Goal: Task Accomplishment & Management: Complete application form

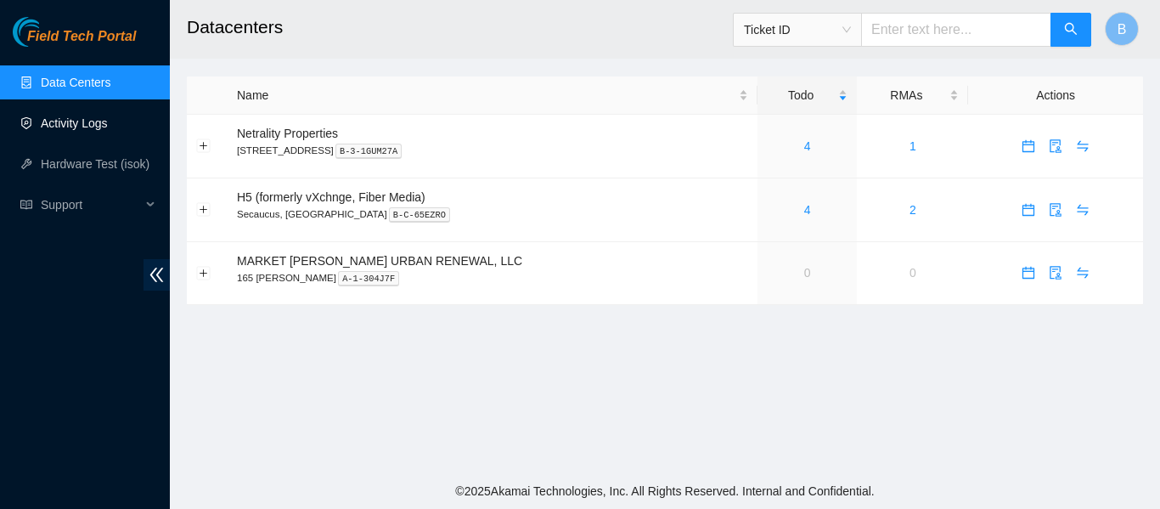
click at [93, 127] on link "Activity Logs" at bounding box center [74, 123] width 67 height 14
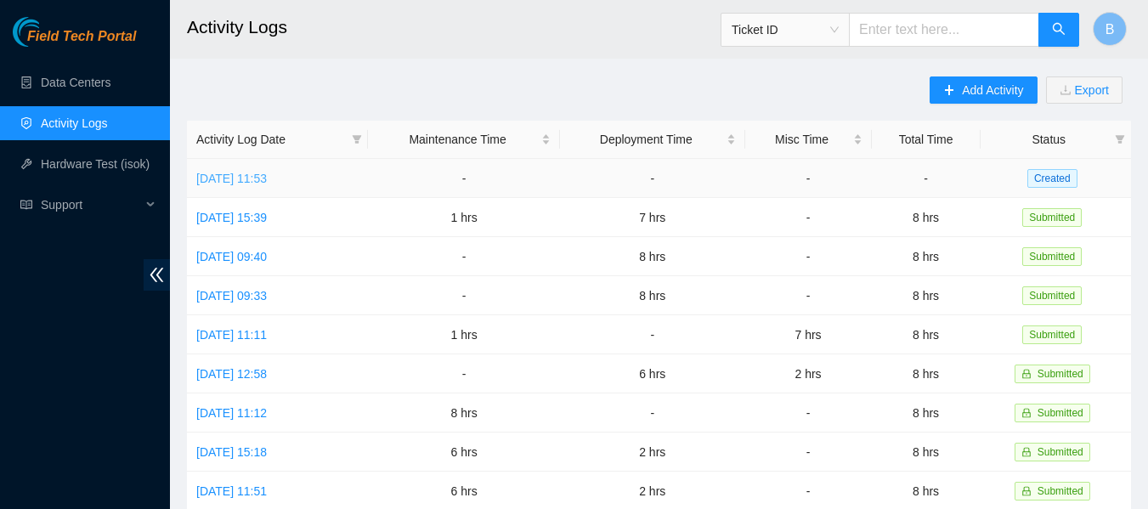
click at [267, 176] on link "Mon, 13 Oct 2025 11:53" at bounding box center [231, 179] width 71 height 14
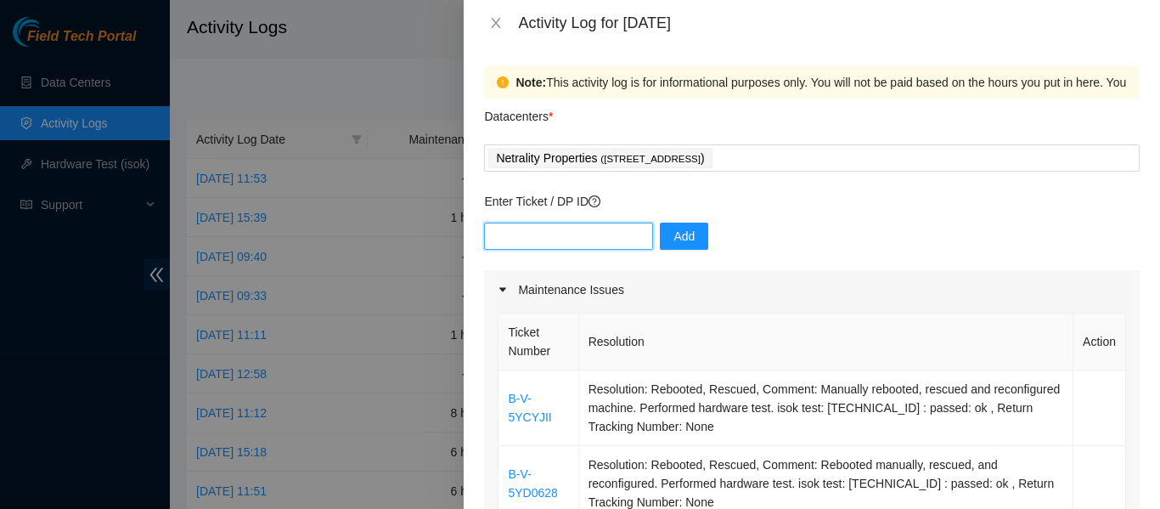
click at [561, 234] on input "text" at bounding box center [568, 236] width 169 height 27
paste input "DP83311"
type input "DP83311"
click at [660, 228] on button "Add" at bounding box center [684, 236] width 48 height 27
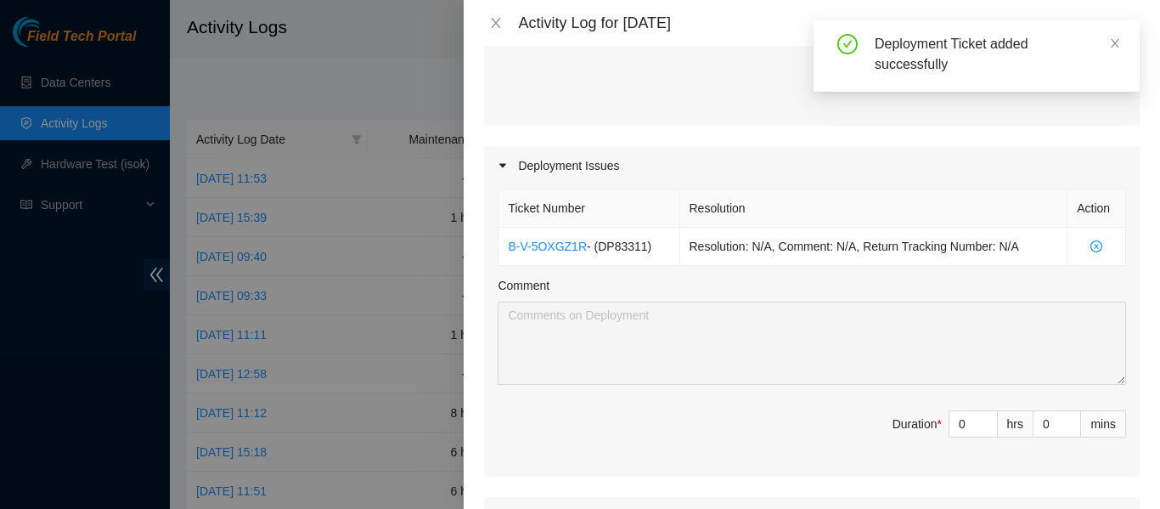
scroll to position [607, 0]
click at [950, 428] on input "0" at bounding box center [974, 422] width 48 height 25
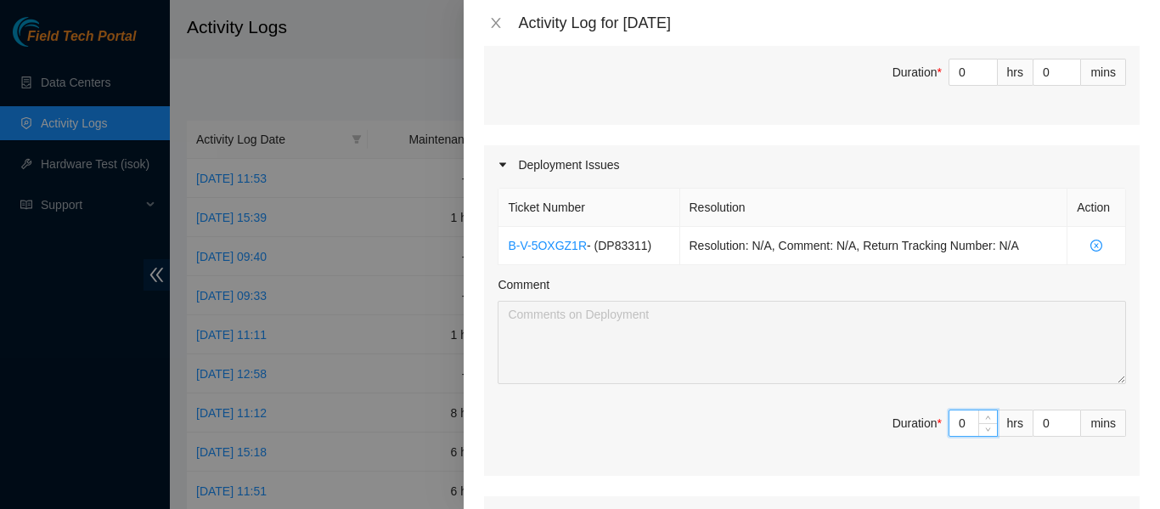
type input "5"
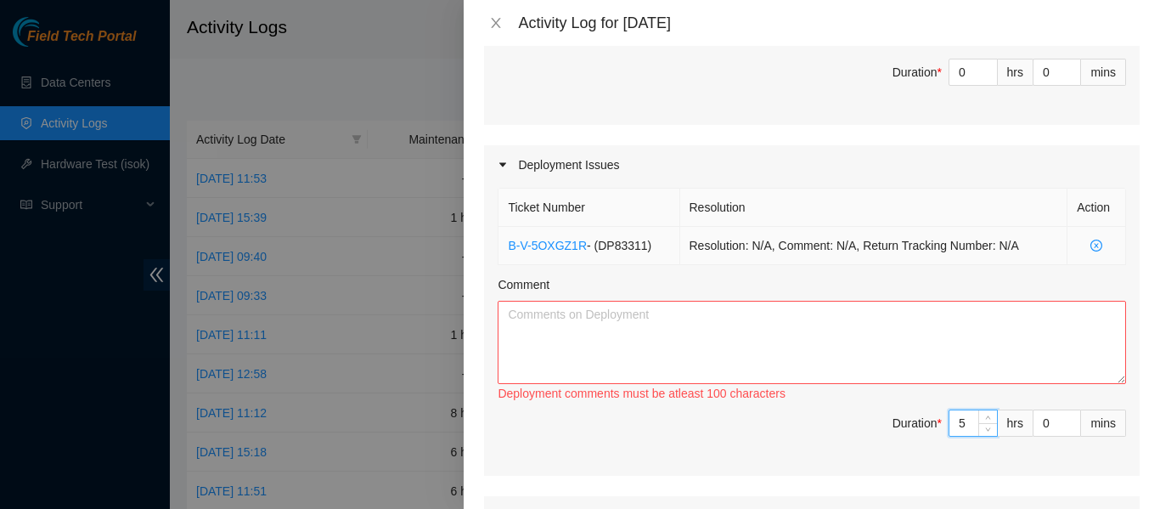
type input "5"
click at [884, 255] on td "Resolution: N/A, Comment: N/A, Return Tracking Number: N/A" at bounding box center [874, 246] width 388 height 38
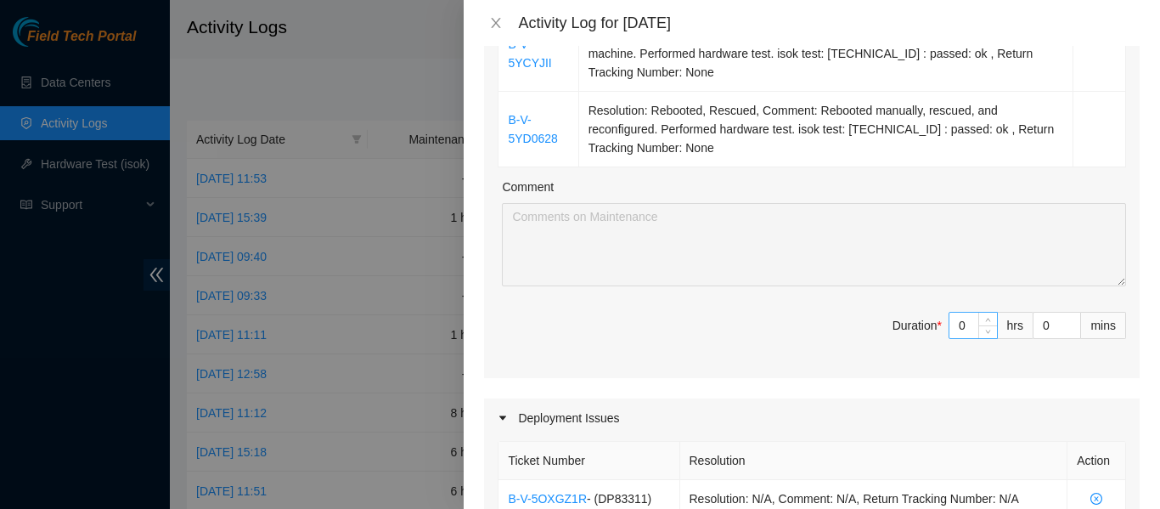
scroll to position [357, 0]
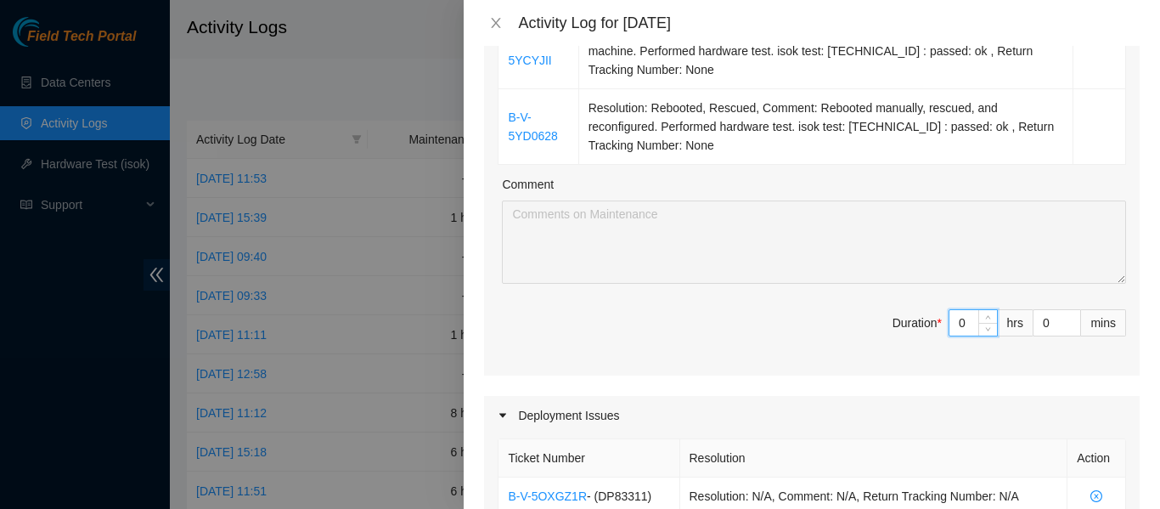
click at [950, 334] on input "0" at bounding box center [974, 322] width 48 height 25
type input "3"
type input "8"
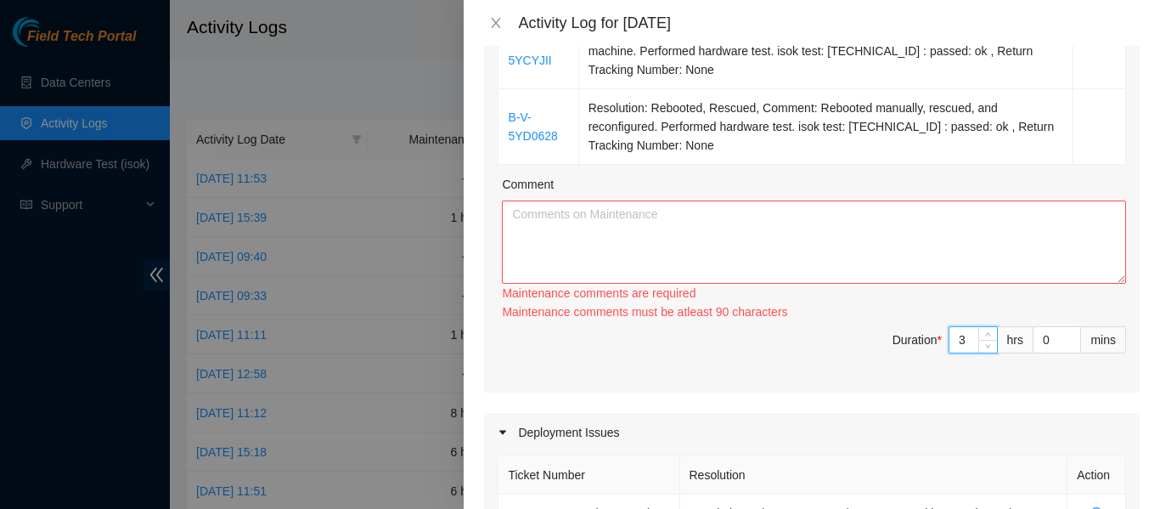
type input "3"
click at [753, 255] on textarea "Comment" at bounding box center [814, 241] width 624 height 83
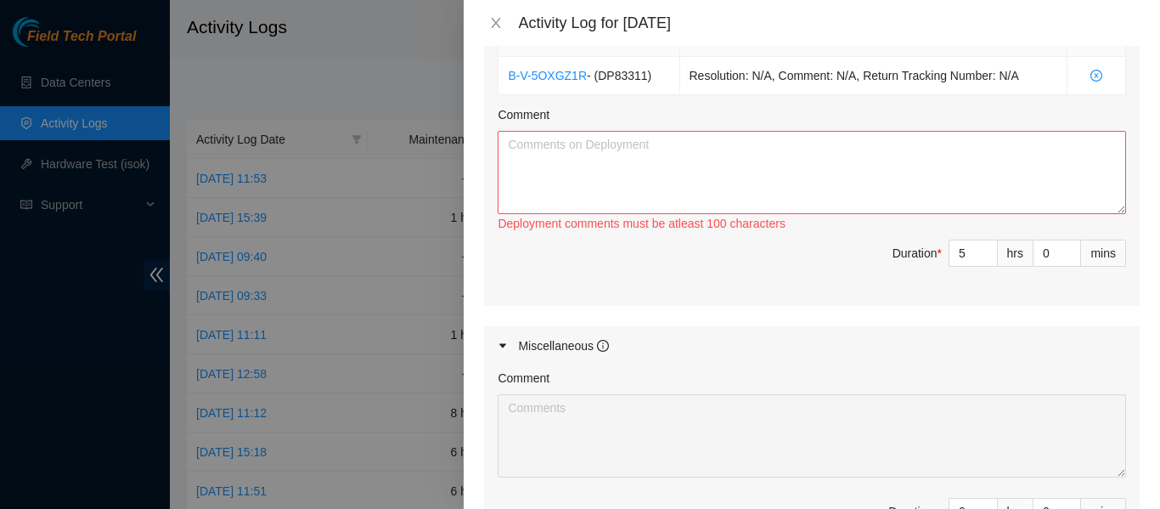
scroll to position [778, 0]
type textarea "Today I worked on two tickets that required me to manually reboot, rescue and r…"
click at [667, 171] on textarea "Comment" at bounding box center [812, 171] width 629 height 83
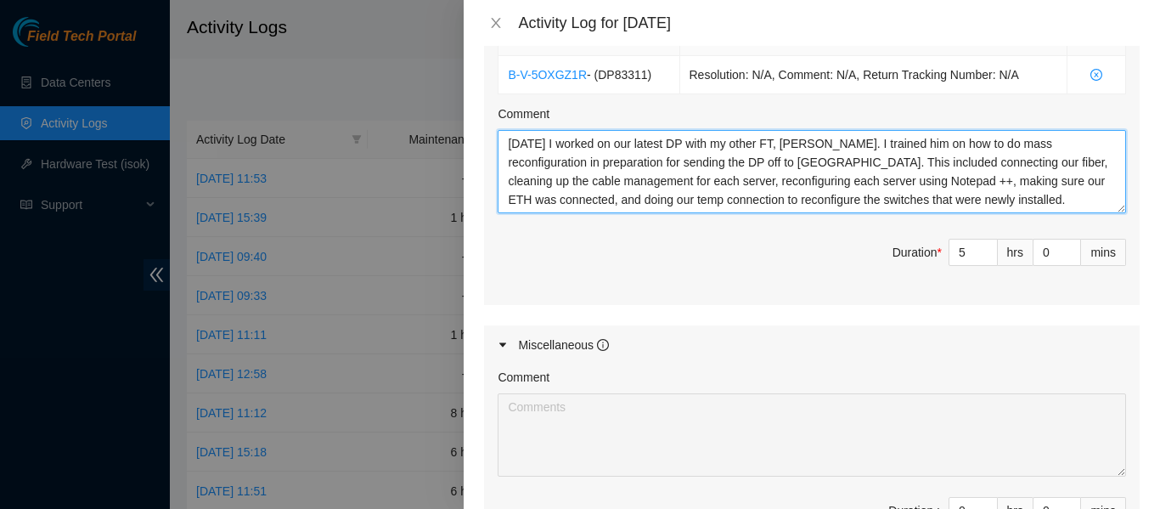
type textarea "Today I worked on our latest DP with my other FT, Vasken. I trained him on how …"
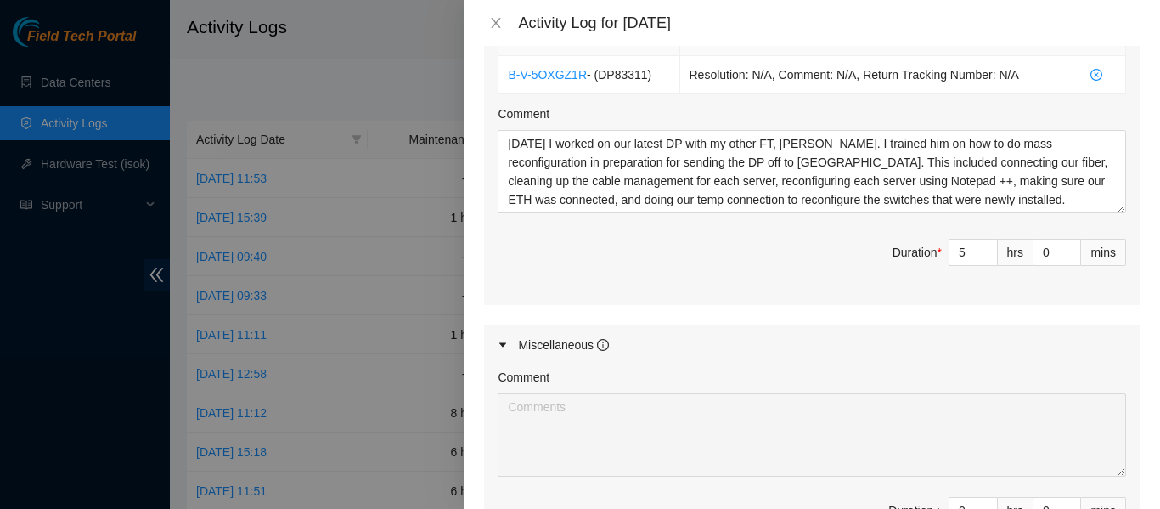
click at [727, 293] on div "Ticket Number Resolution Action B-V-5OXGZ1R - ( DP83311 ) Resolution: N/A, Comm…" at bounding box center [812, 159] width 656 height 291
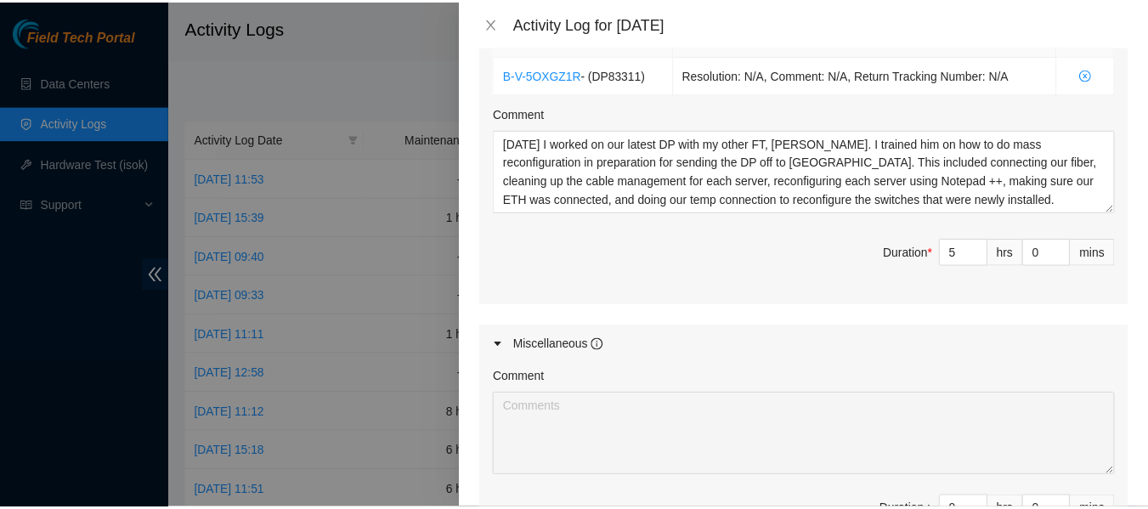
scroll to position [1019, 0]
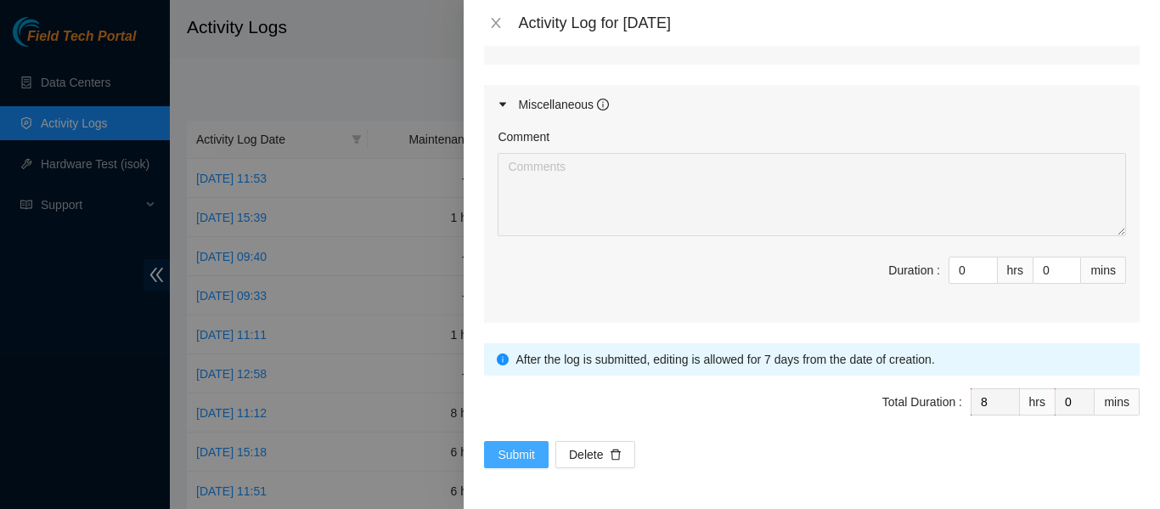
click at [512, 454] on span "Submit" at bounding box center [516, 454] width 37 height 19
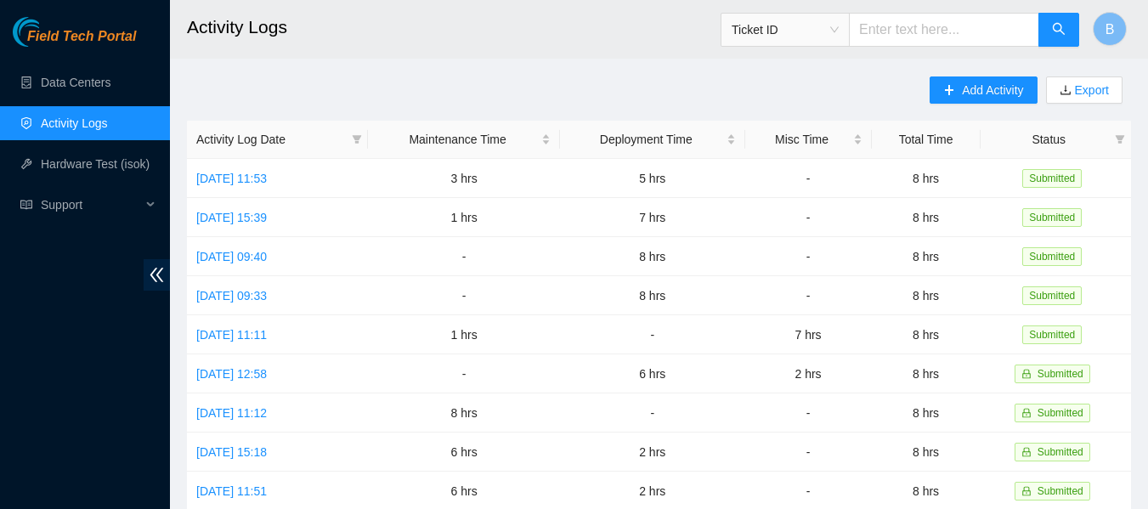
click at [368, 59] on main "Activity Logs Ticket ID B Add Activity Export Activity Log Date Maintenance Tim…" at bounding box center [659, 506] width 978 height 1012
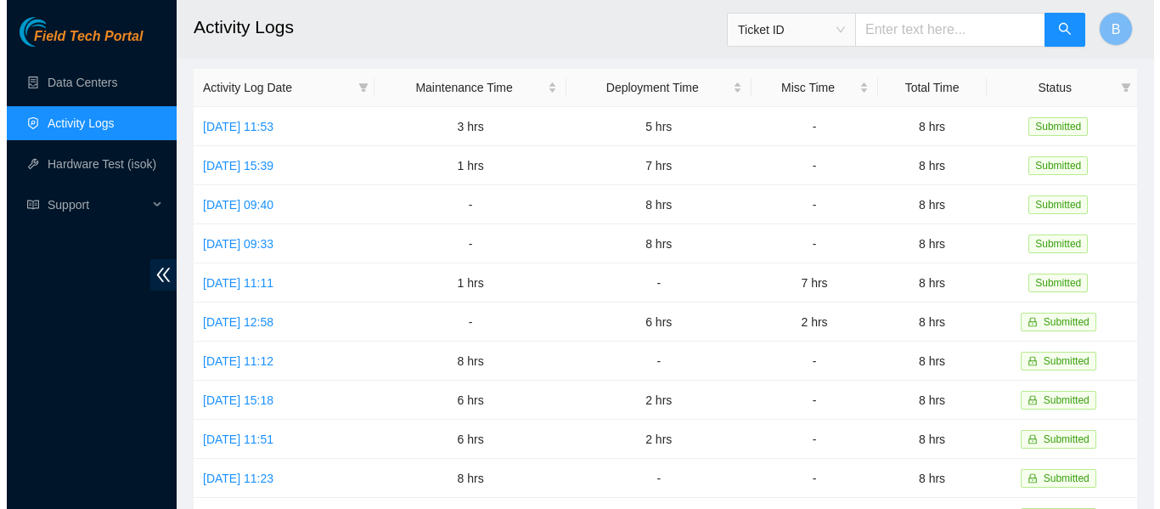
scroll to position [0, 0]
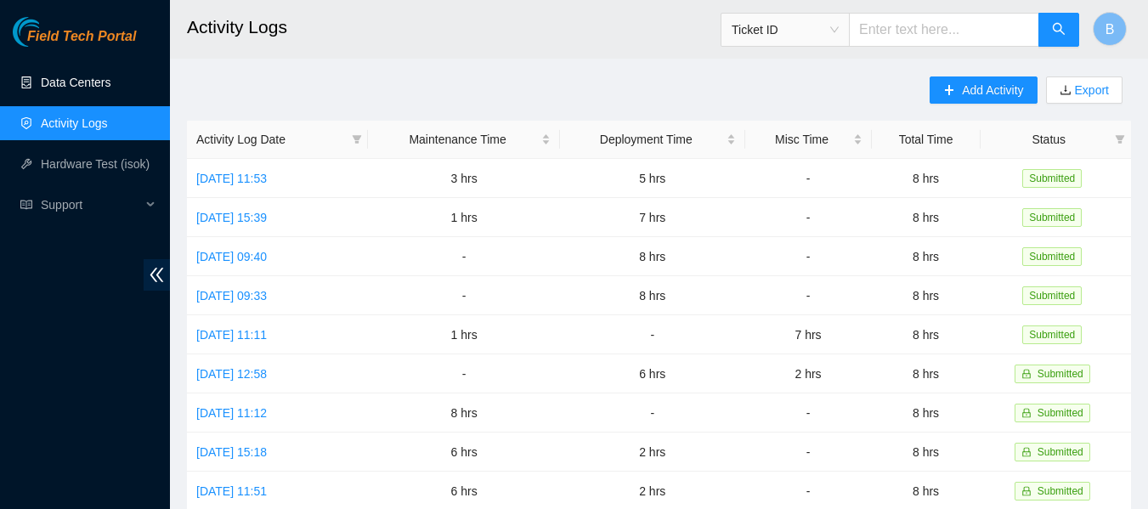
click at [101, 89] on link "Data Centers" at bounding box center [76, 83] width 70 height 14
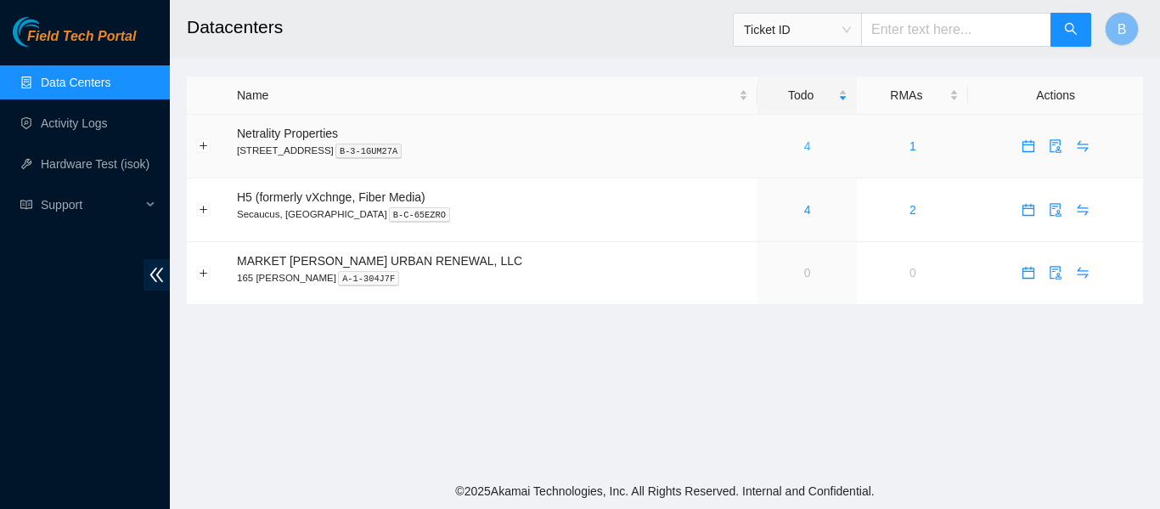
click at [804, 140] on link "4" at bounding box center [807, 146] width 7 height 14
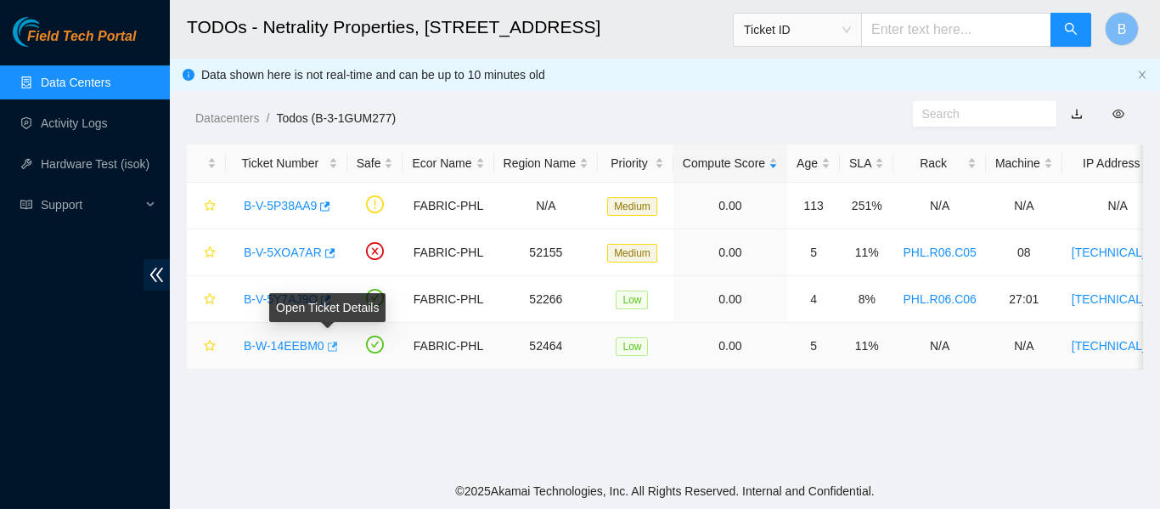
click at [328, 346] on icon "button" at bounding box center [333, 346] width 10 height 9
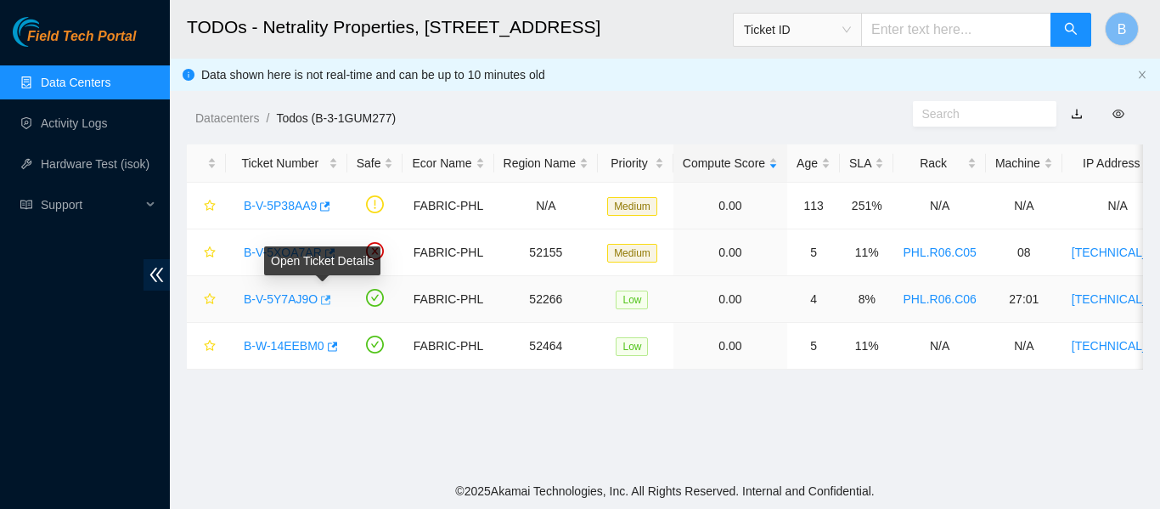
click at [327, 298] on icon "button" at bounding box center [326, 299] width 10 height 9
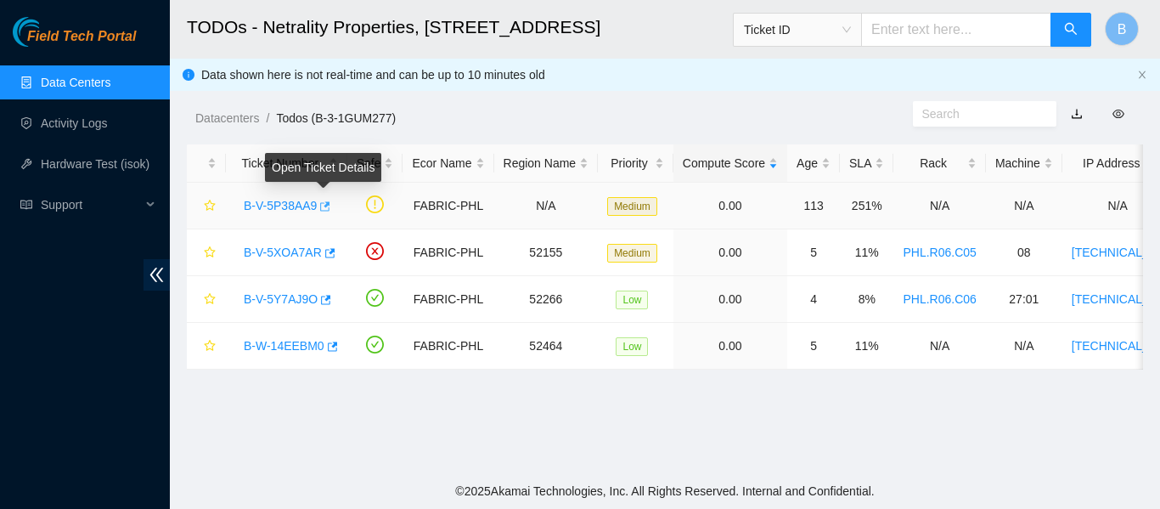
click at [318, 201] on icon "button" at bounding box center [324, 206] width 12 height 12
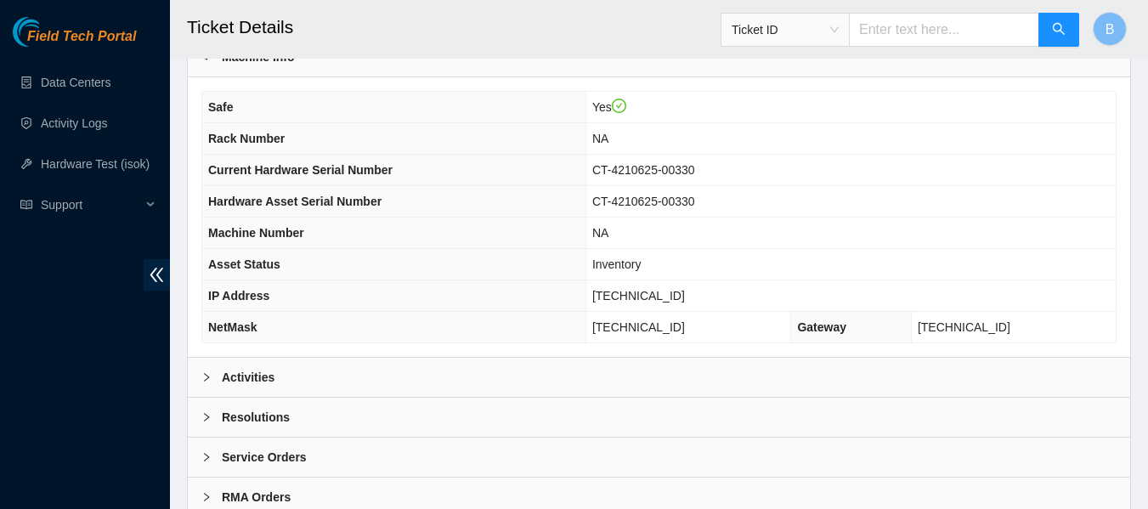
scroll to position [663, 0]
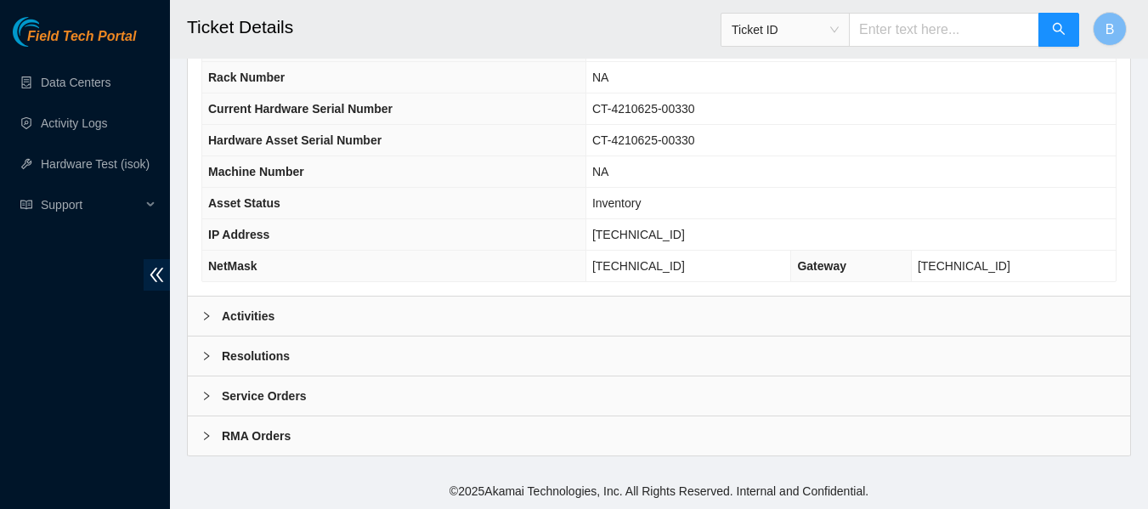
click at [310, 320] on div "Activities" at bounding box center [659, 315] width 942 height 39
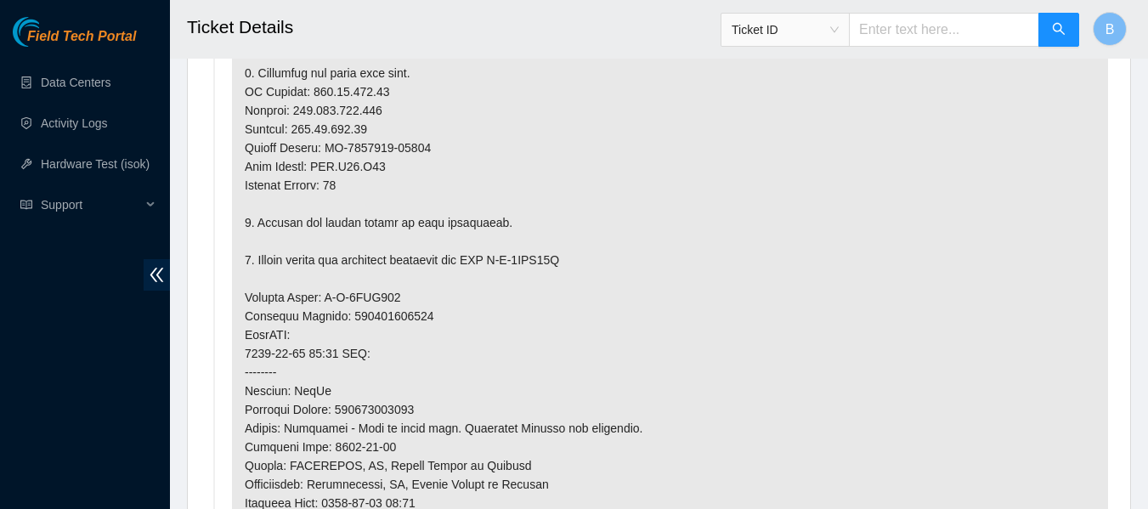
scroll to position [1239, 0]
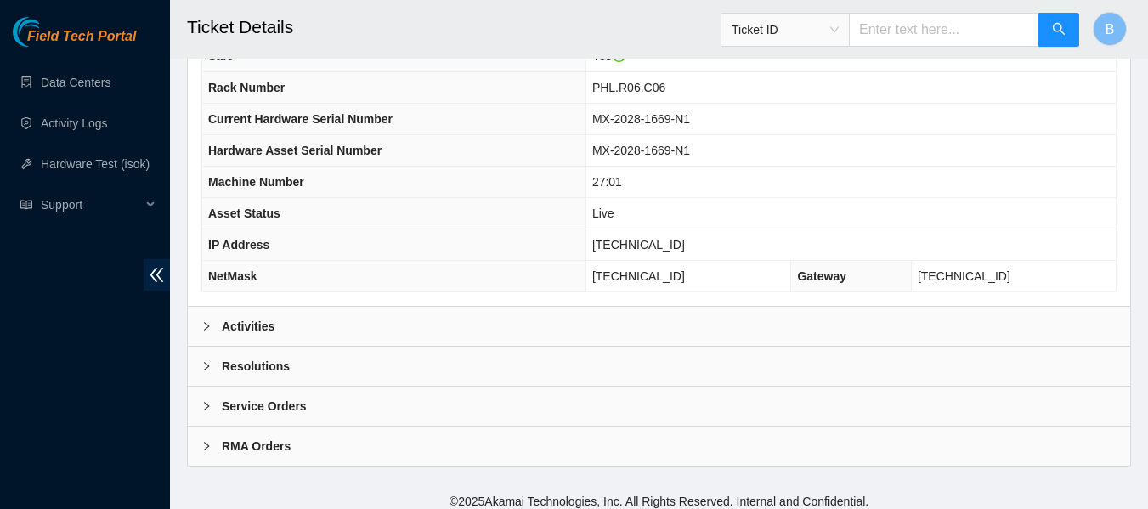
scroll to position [663, 0]
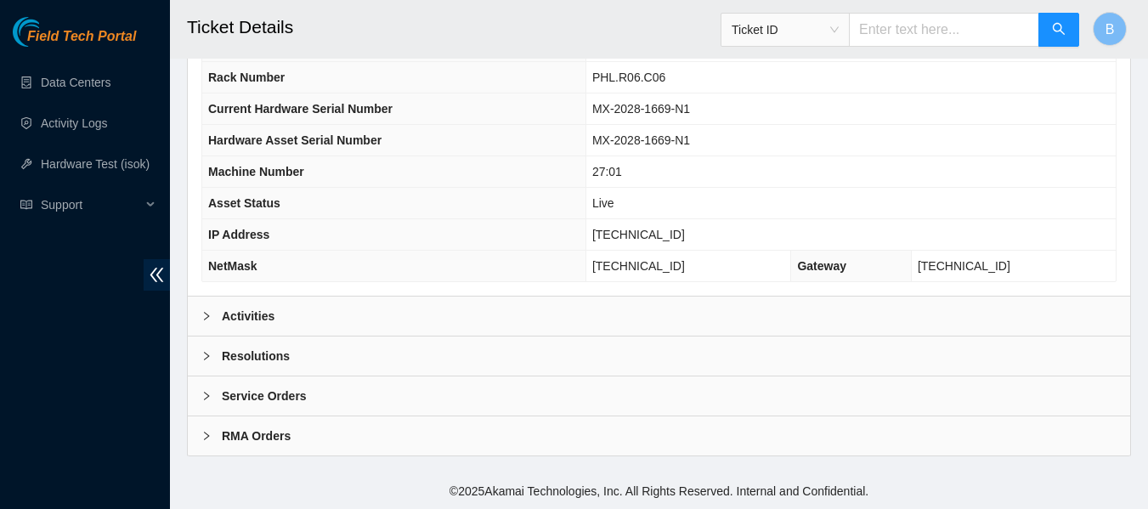
click at [306, 309] on div "Activities" at bounding box center [659, 315] width 942 height 39
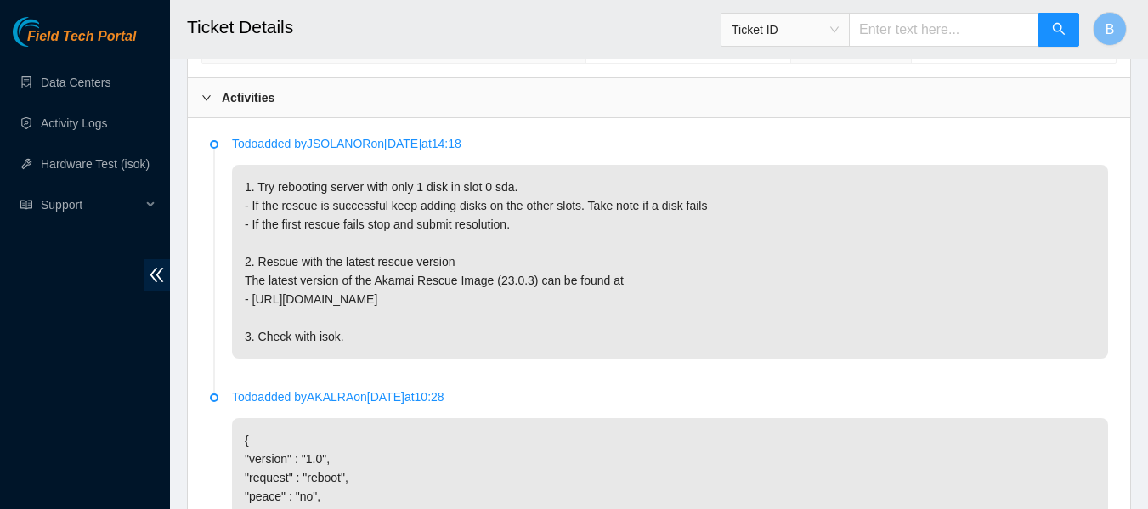
scroll to position [882, 0]
click at [589, 22] on h2 "Ticket Details" at bounding box center [577, 27] width 780 height 54
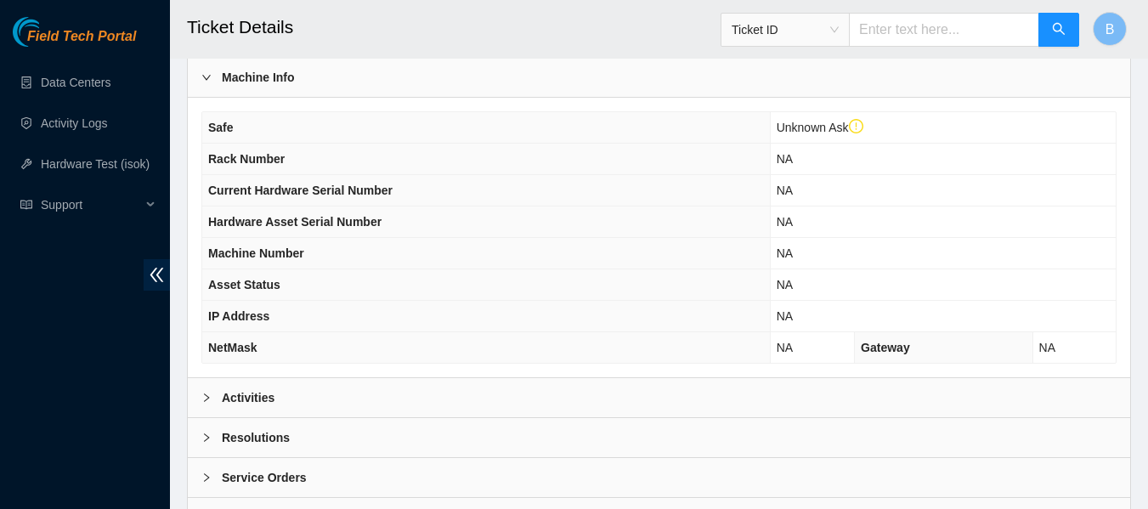
scroll to position [695, 0]
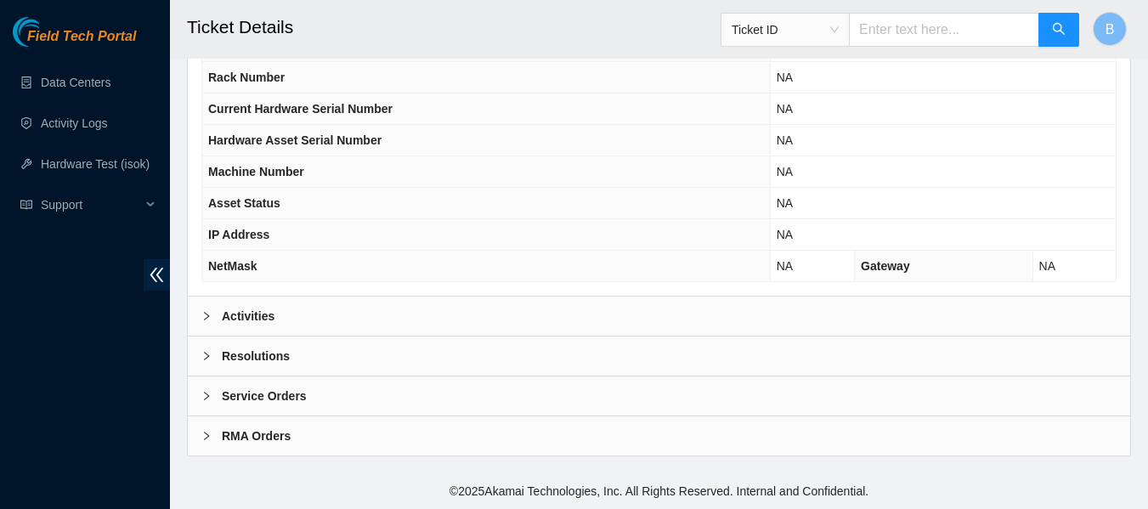
click at [249, 329] on div "Activities" at bounding box center [659, 315] width 942 height 39
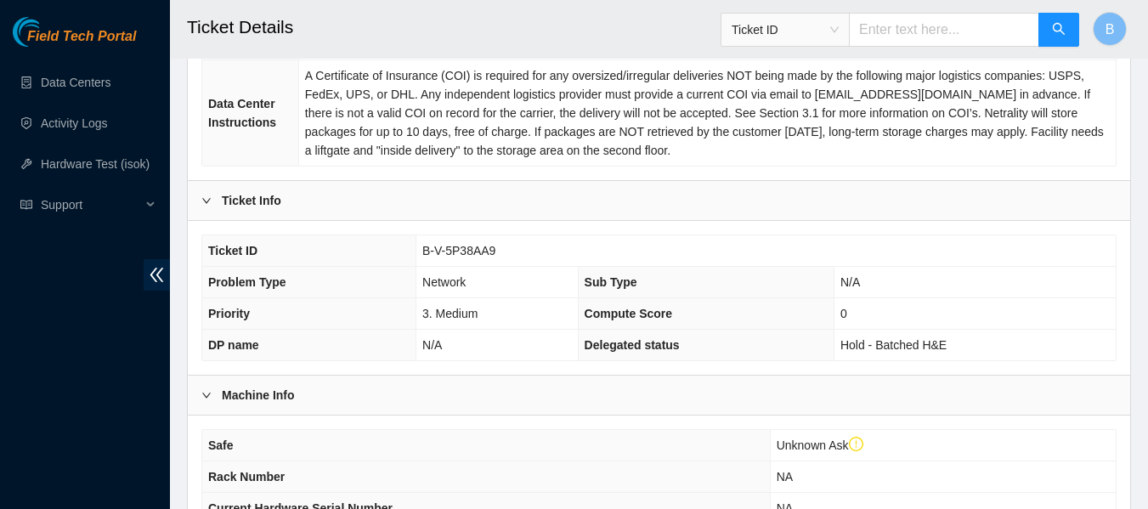
scroll to position [297, 0]
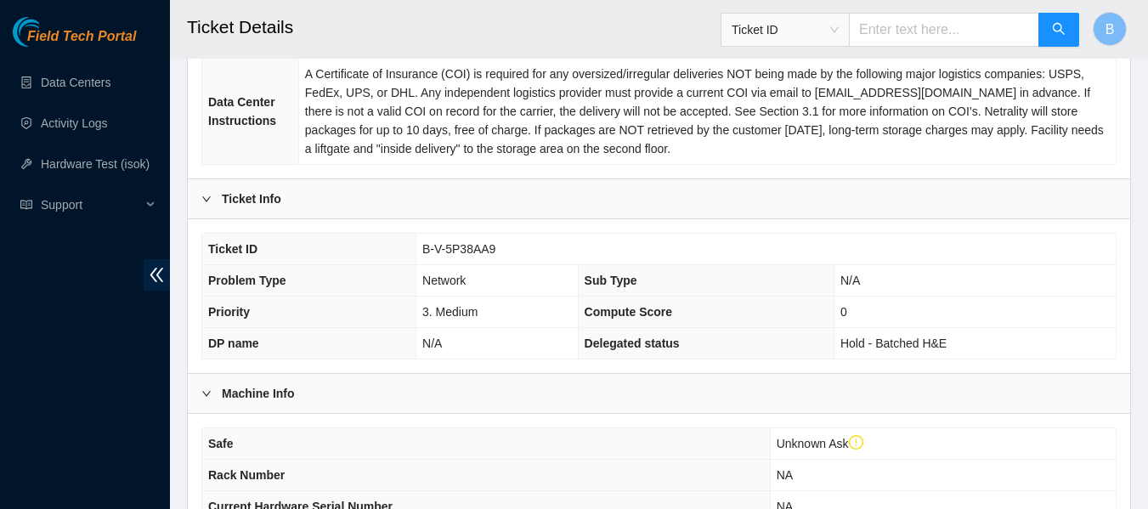
click at [441, 244] on span "B-V-5P38AA9" at bounding box center [458, 249] width 73 height 14
drag, startPoint x: 441, startPoint y: 244, endPoint x: 502, endPoint y: 250, distance: 61.5
click at [502, 250] on td "B-V-5P38AA9" at bounding box center [765, 249] width 699 height 31
click at [446, 243] on span "B-V-5P38AA9" at bounding box center [458, 249] width 73 height 14
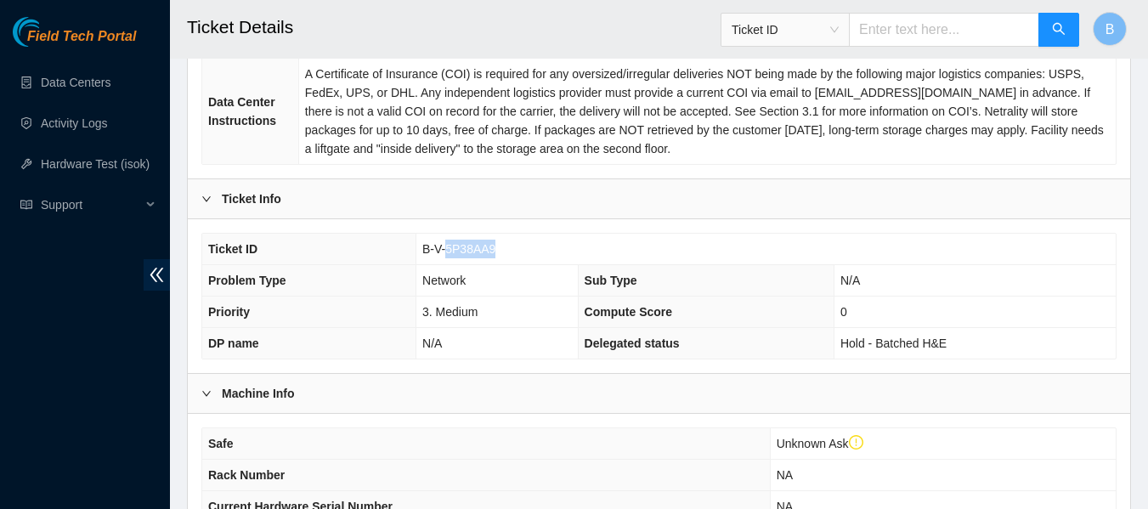
click at [446, 243] on span "B-V-5P38AA9" at bounding box center [458, 249] width 73 height 14
copy span "B-V-5P38AA9"
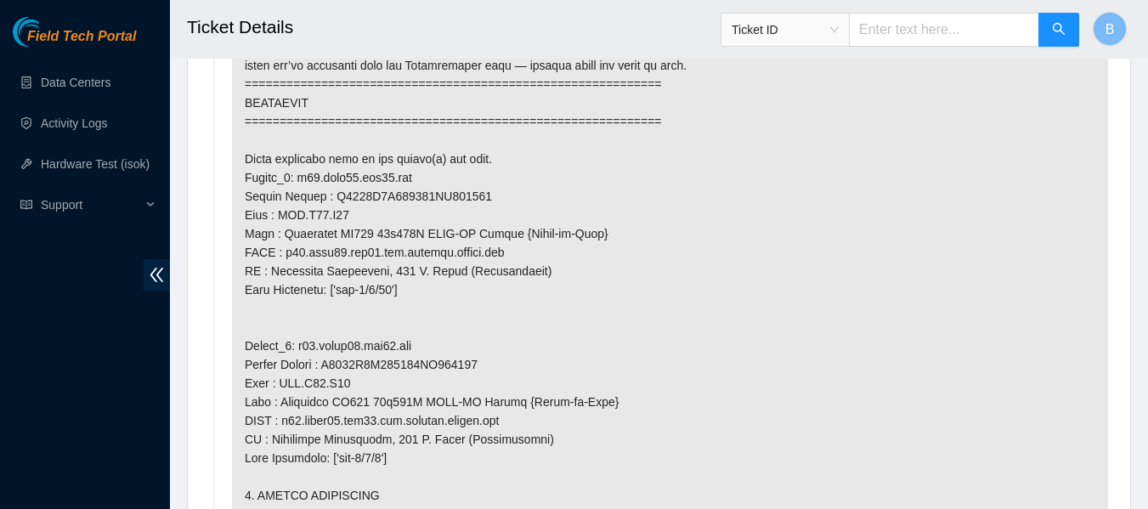
scroll to position [1727, 0]
click at [0, 383] on div "Field Tech Portal Data Centers Activity Logs Hardware Test (isok) Support" at bounding box center [85, 263] width 170 height 492
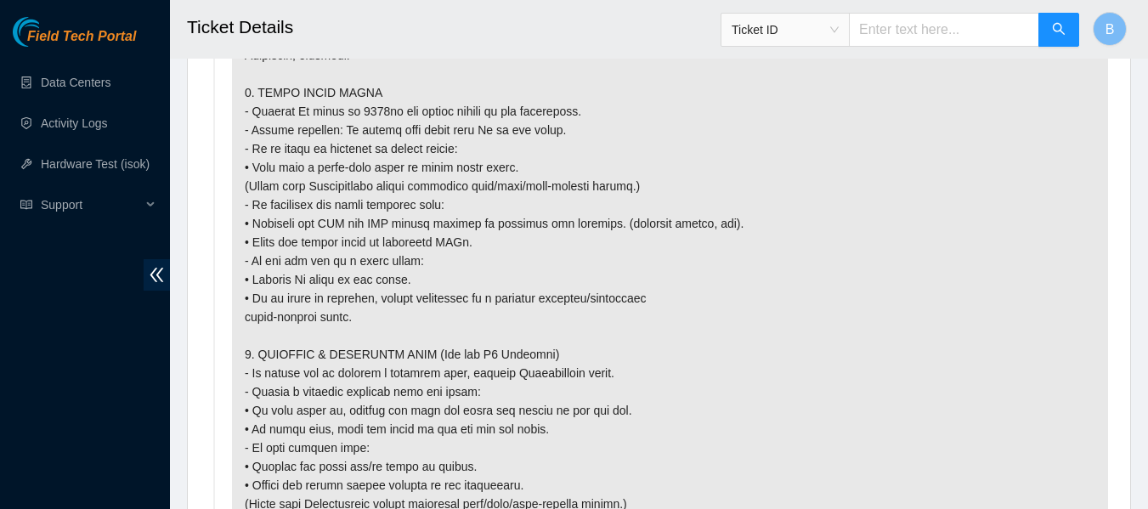
scroll to position [2853, 0]
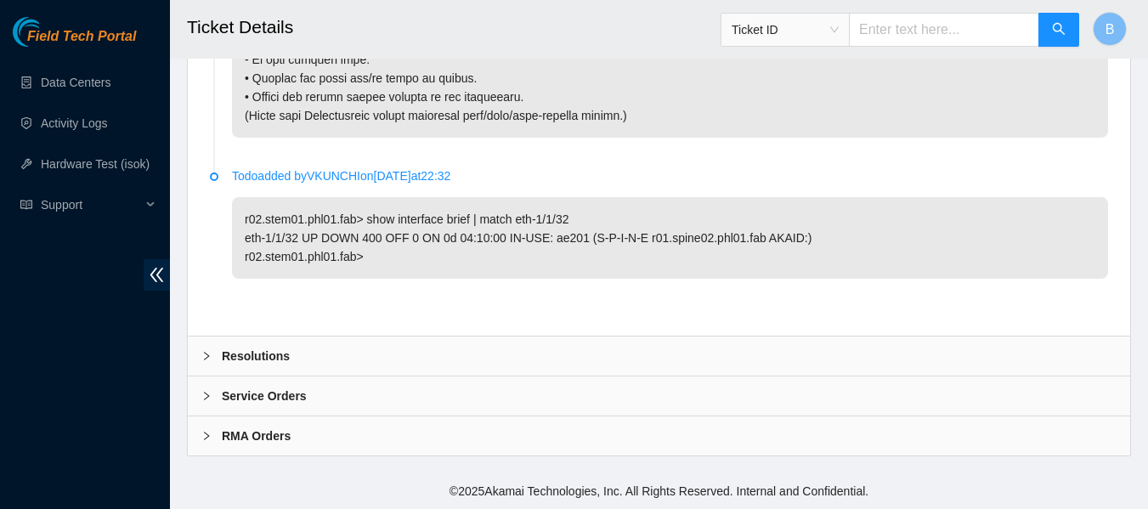
click at [301, 358] on div "Resolutions" at bounding box center [659, 355] width 942 height 39
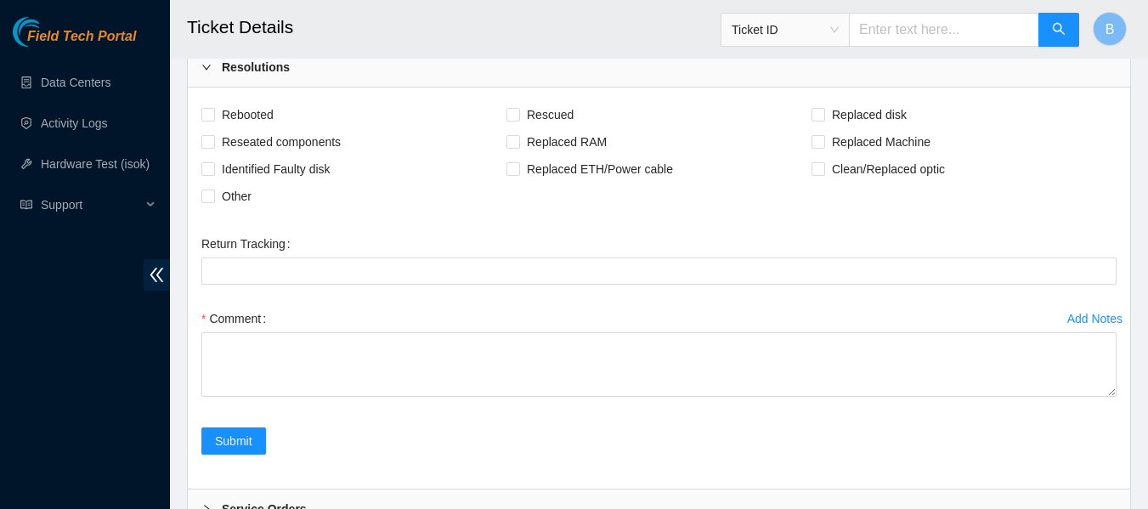
scroll to position [3086, 0]
click at [317, 155] on span "Reseated components" at bounding box center [281, 141] width 133 height 27
click at [213, 147] on input "Reseated components" at bounding box center [207, 141] width 12 height 12
checkbox input "true"
click at [881, 183] on span "Clean/Replaced optic" at bounding box center [888, 168] width 127 height 27
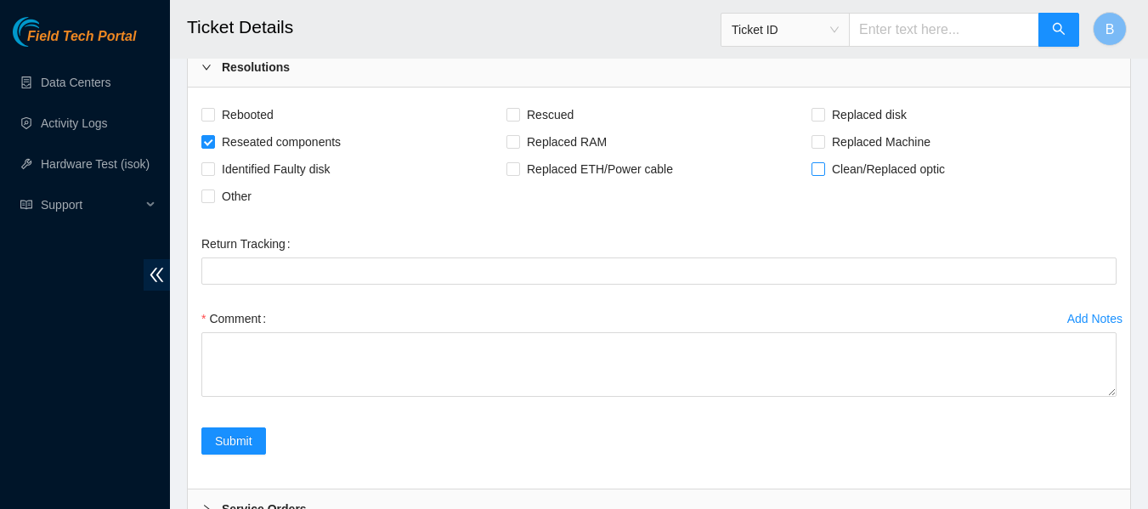
click at [823, 174] on input "Clean/Replaced optic" at bounding box center [817, 168] width 12 height 12
checkbox input "true"
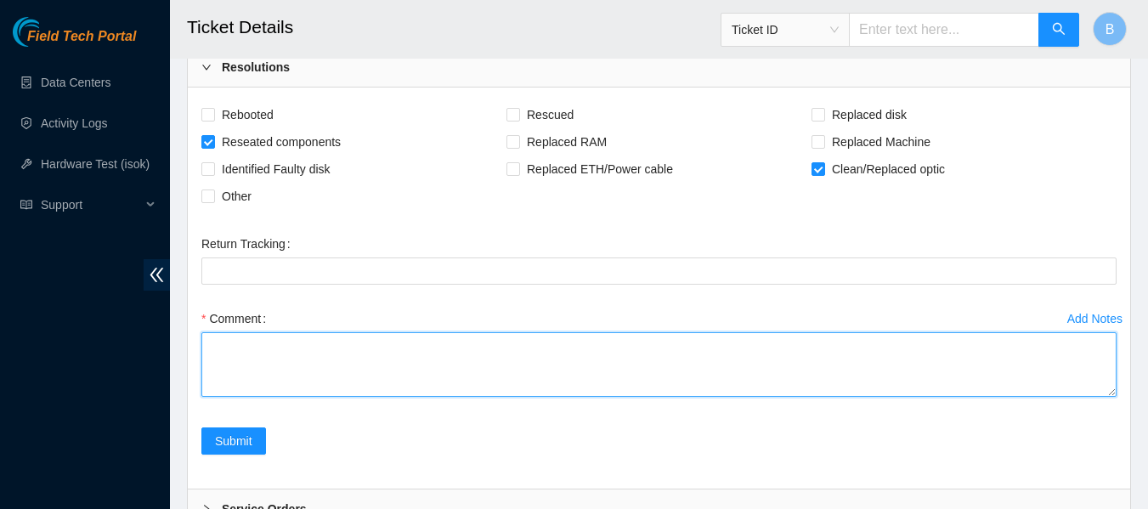
click at [308, 397] on textarea "Comment" at bounding box center [658, 364] width 915 height 65
click at [293, 397] on textarea "Comment" at bounding box center [658, 364] width 915 height 65
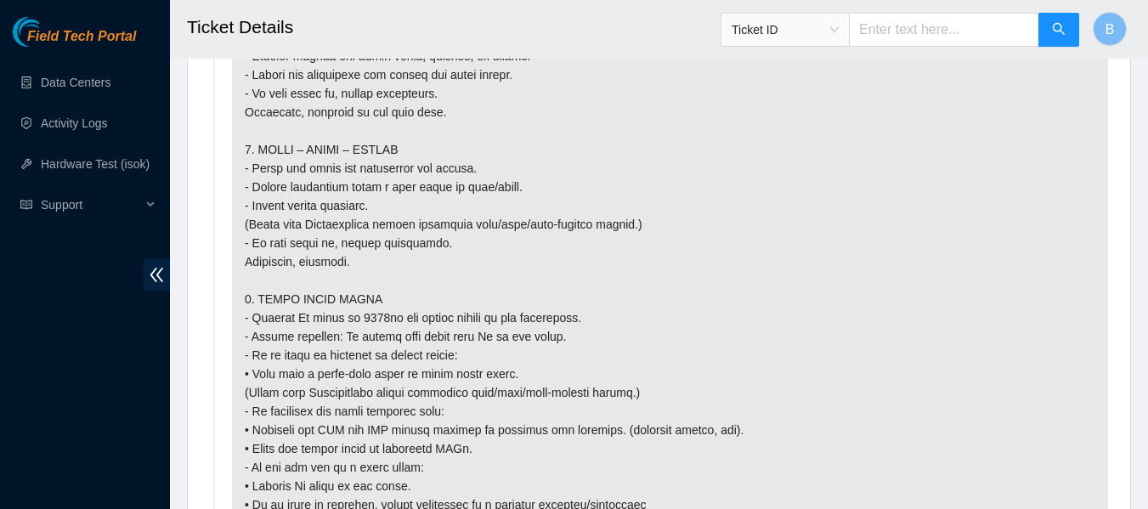
scroll to position [2199, 0]
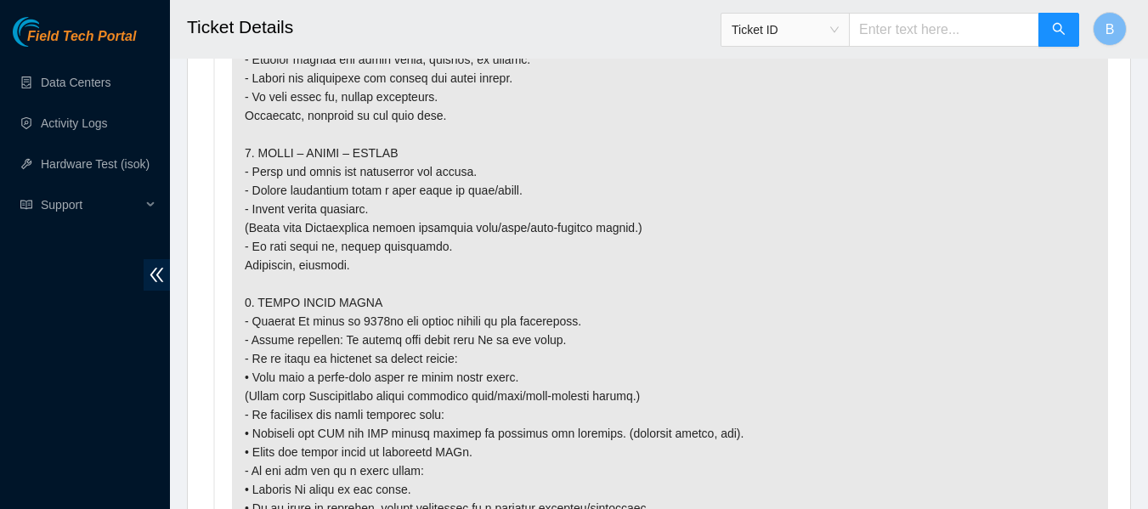
type textarea "Began troubleshooting fiber and optic. I confirmed that port [DATE]'s LED was d…"
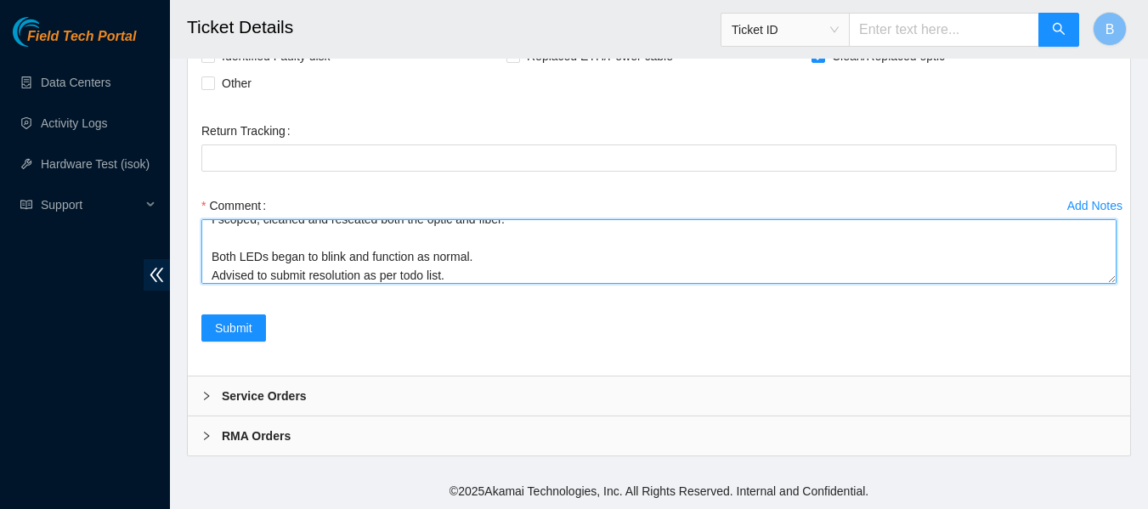
scroll to position [0, 0]
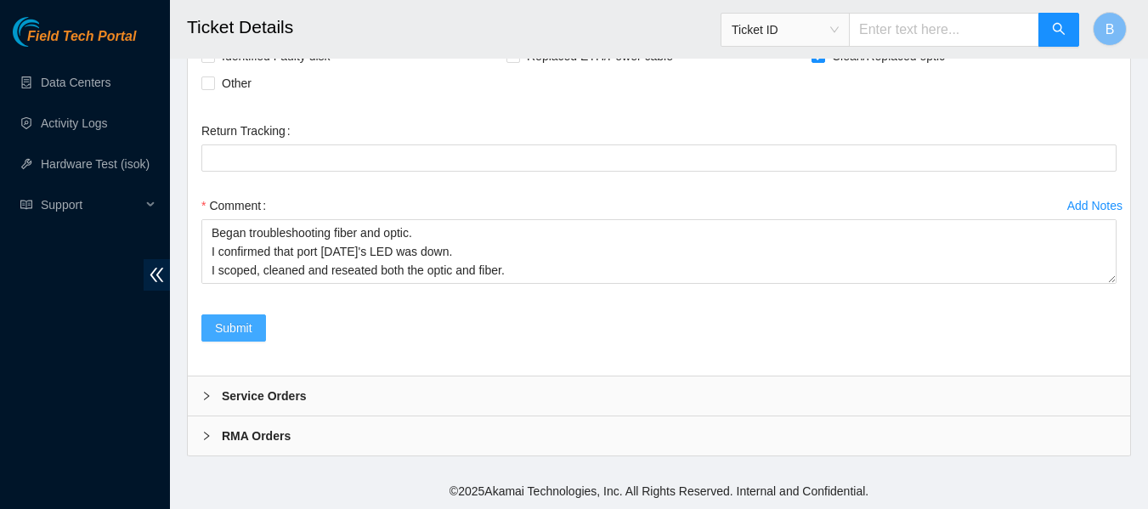
click at [234, 325] on span "Submit" at bounding box center [233, 328] width 37 height 19
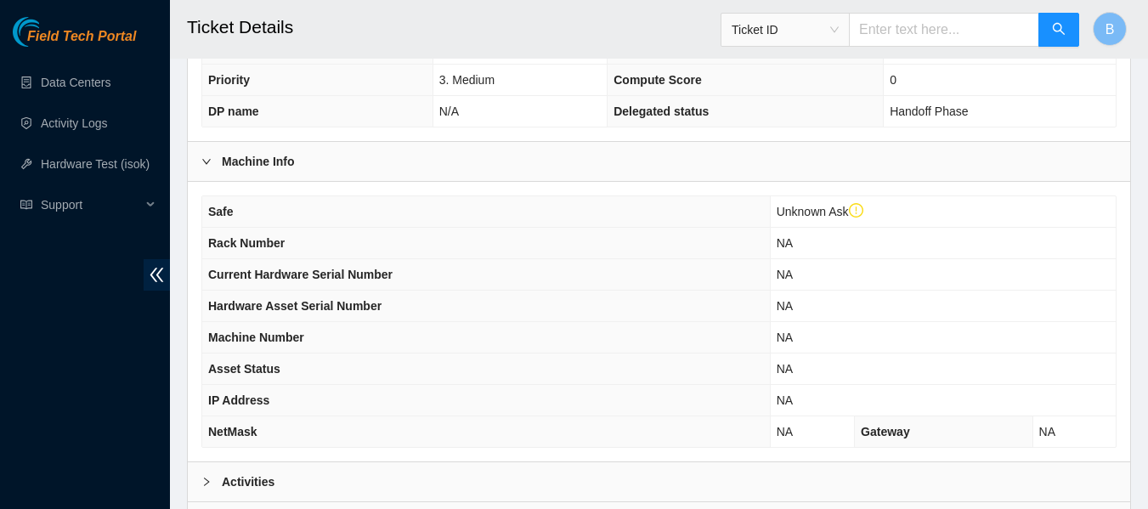
scroll to position [695, 0]
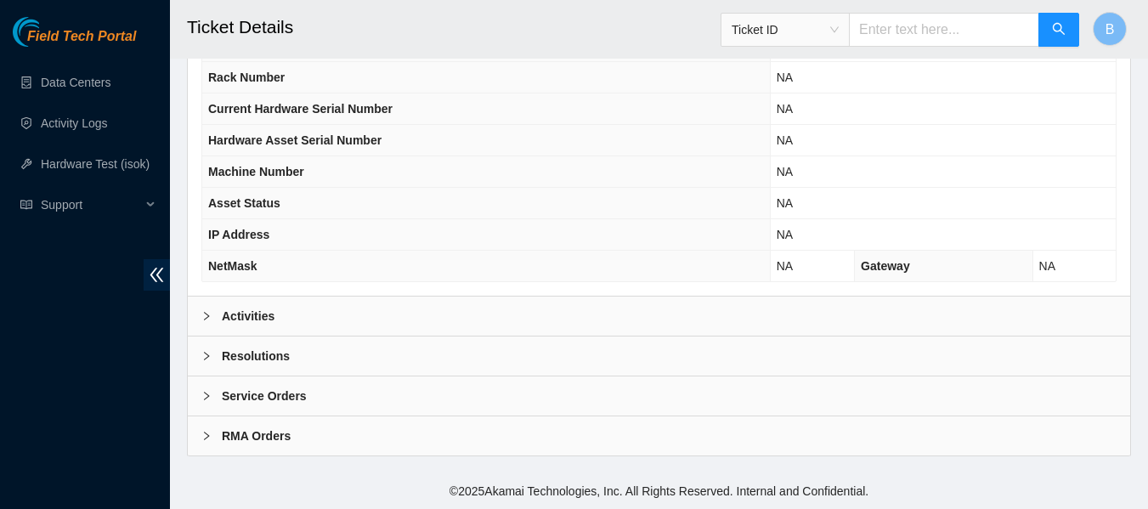
click at [240, 313] on b "Activities" at bounding box center [248, 316] width 53 height 19
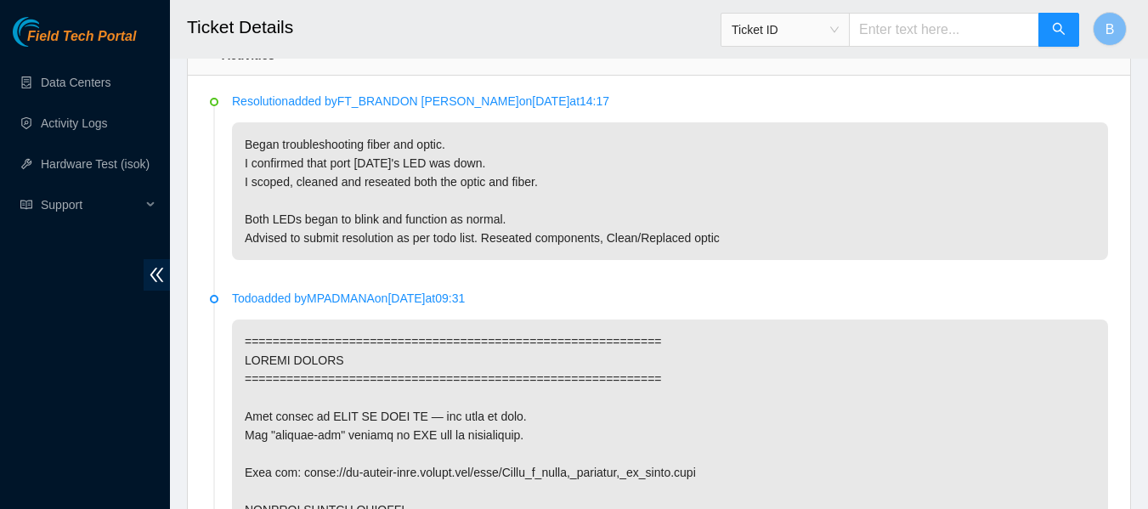
scroll to position [981, 0]
